Goal: Transaction & Acquisition: Purchase product/service

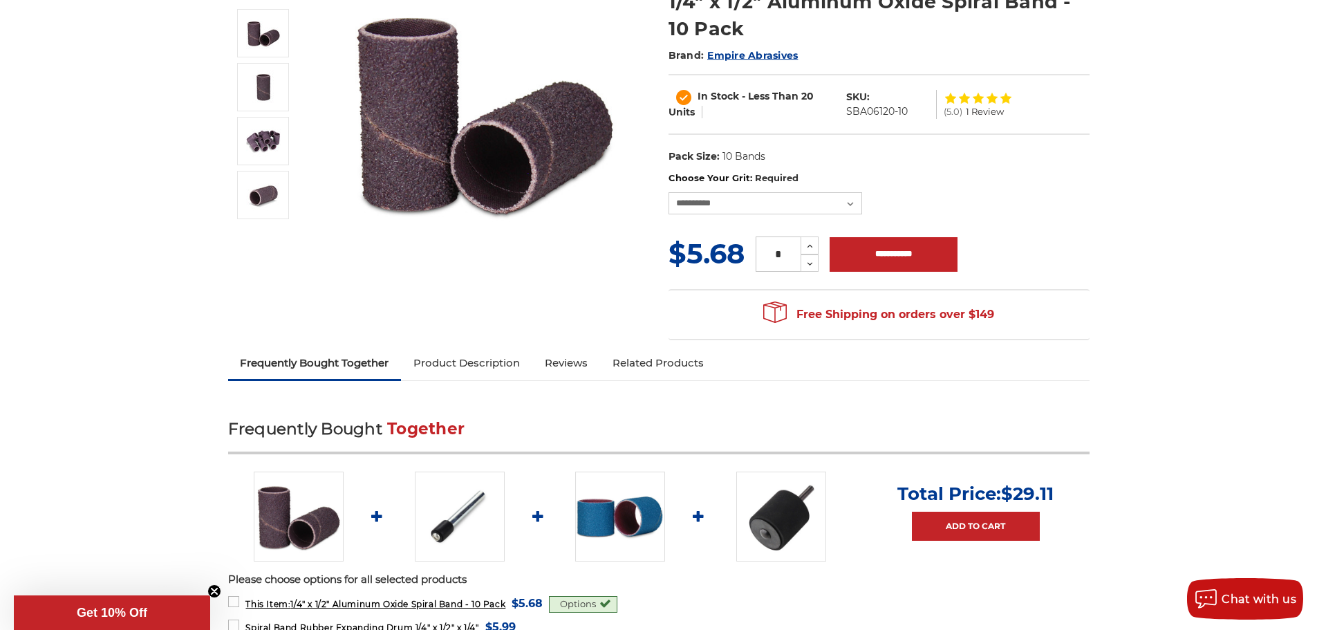
scroll to position [346, 0]
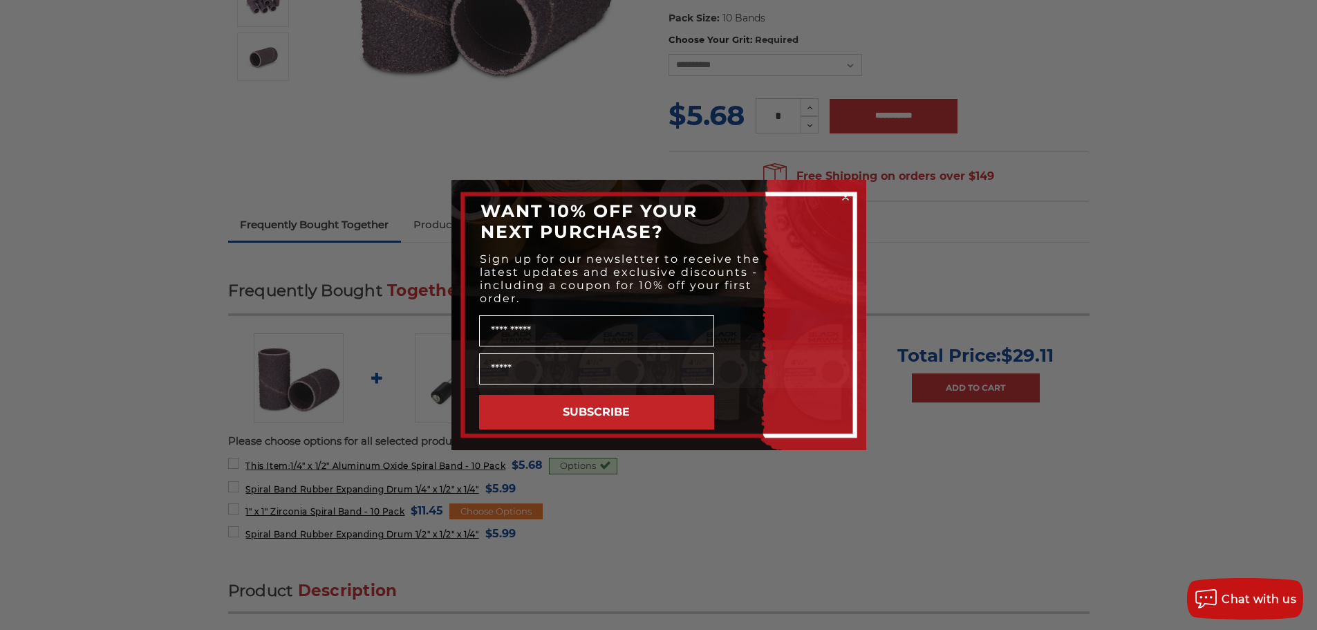
click at [849, 194] on circle "Close dialog" at bounding box center [845, 197] width 13 height 13
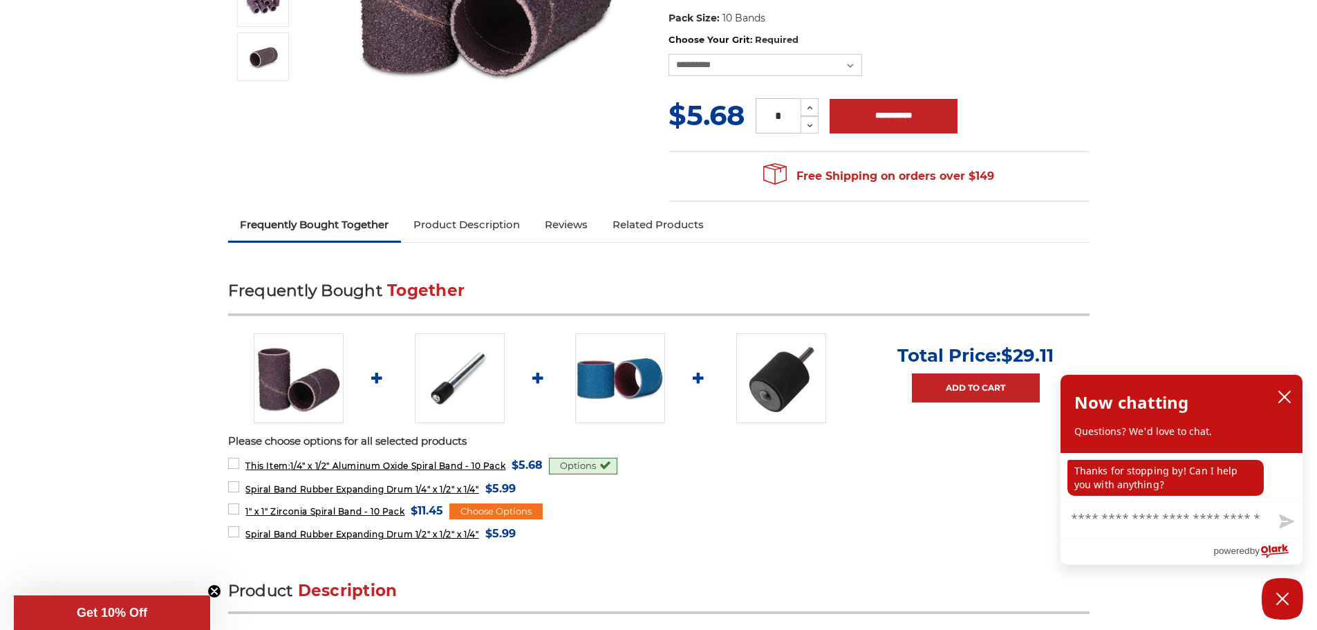
click at [453, 384] on img at bounding box center [460, 378] width 90 height 90
